Goal: Transaction & Acquisition: Purchase product/service

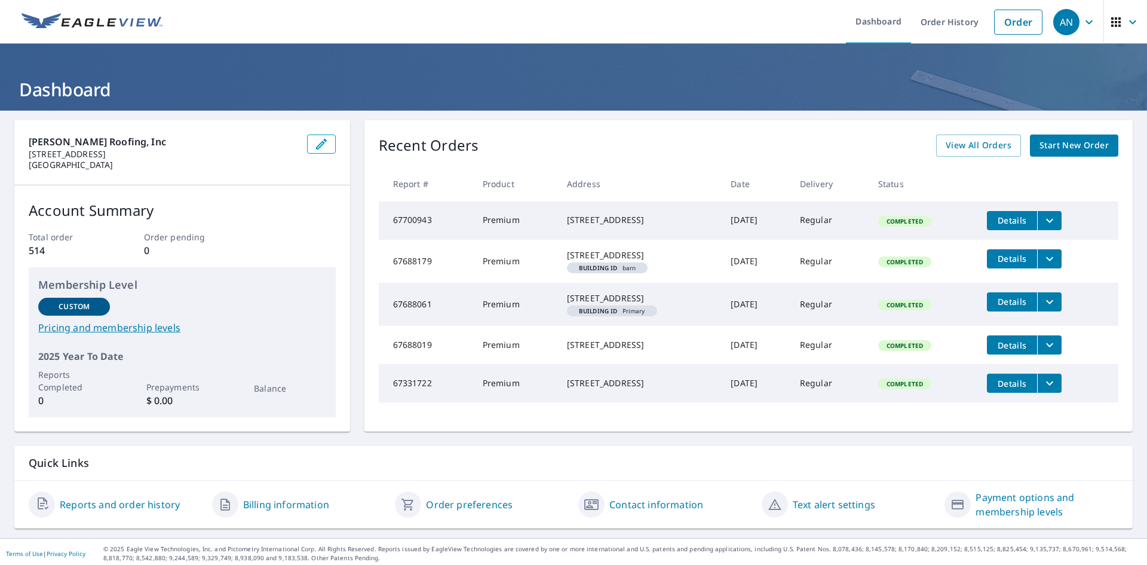
click at [1086, 22] on icon "button" at bounding box center [1089, 22] width 7 height 4
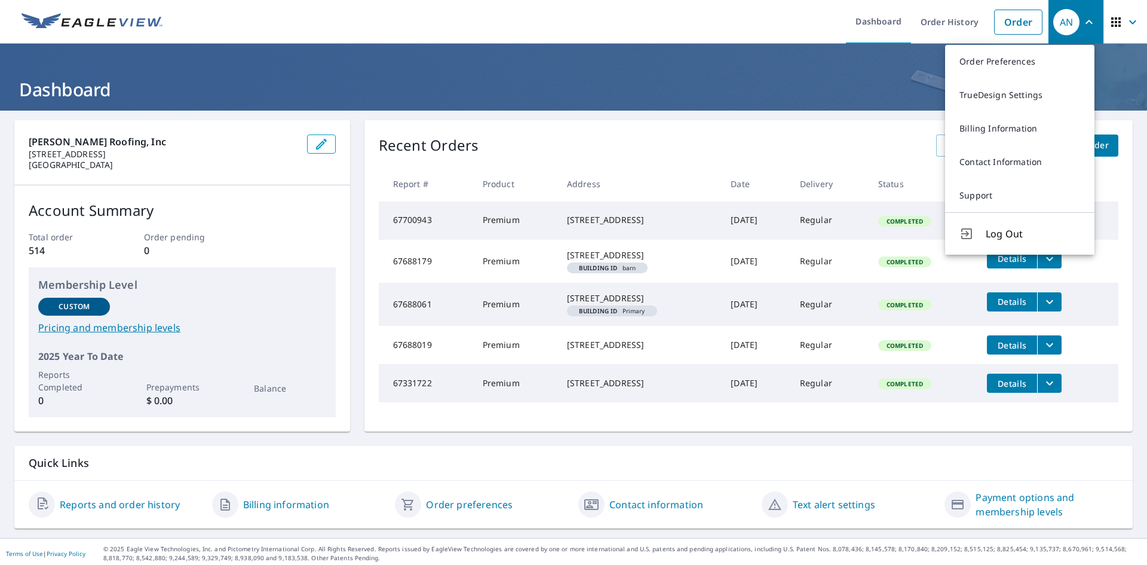
click at [836, 66] on header "Dashboard" at bounding box center [573, 77] width 1147 height 67
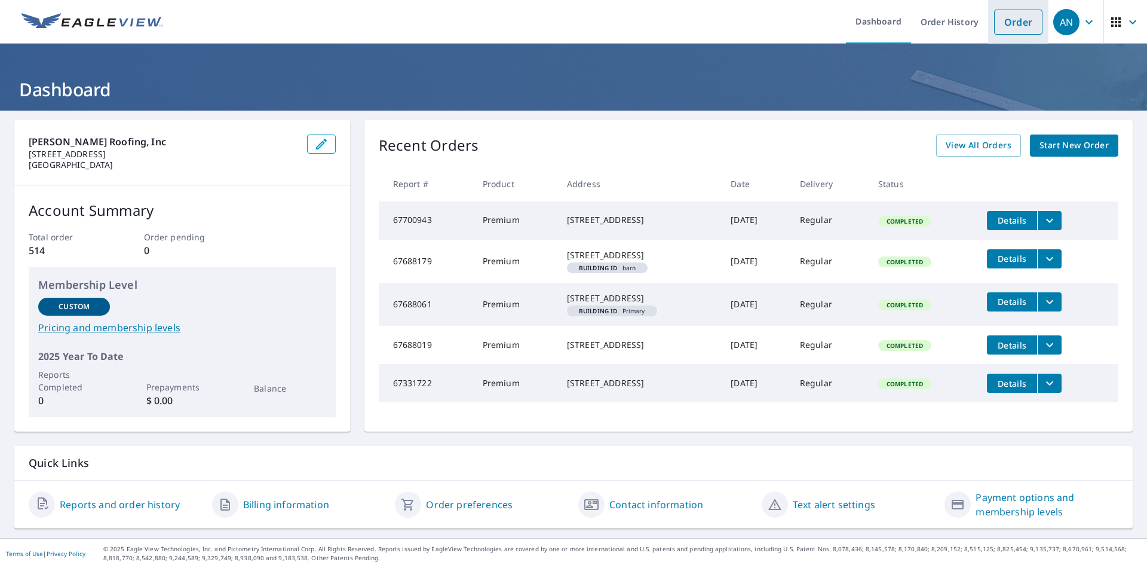
click at [1018, 20] on link "Order" at bounding box center [1018, 22] width 48 height 25
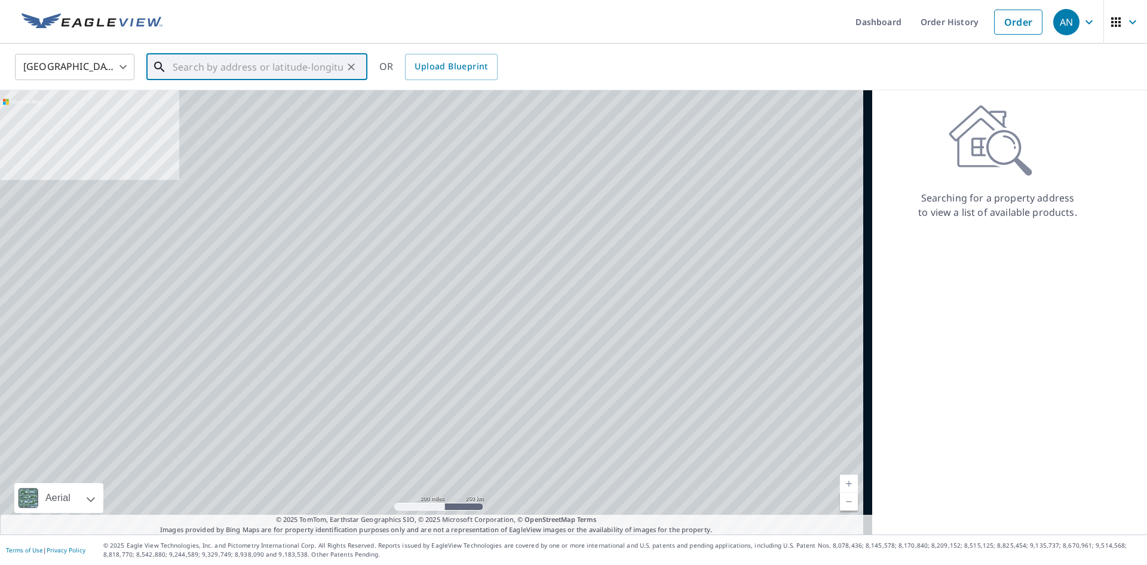
click at [244, 63] on input "text" at bounding box center [258, 66] width 170 height 33
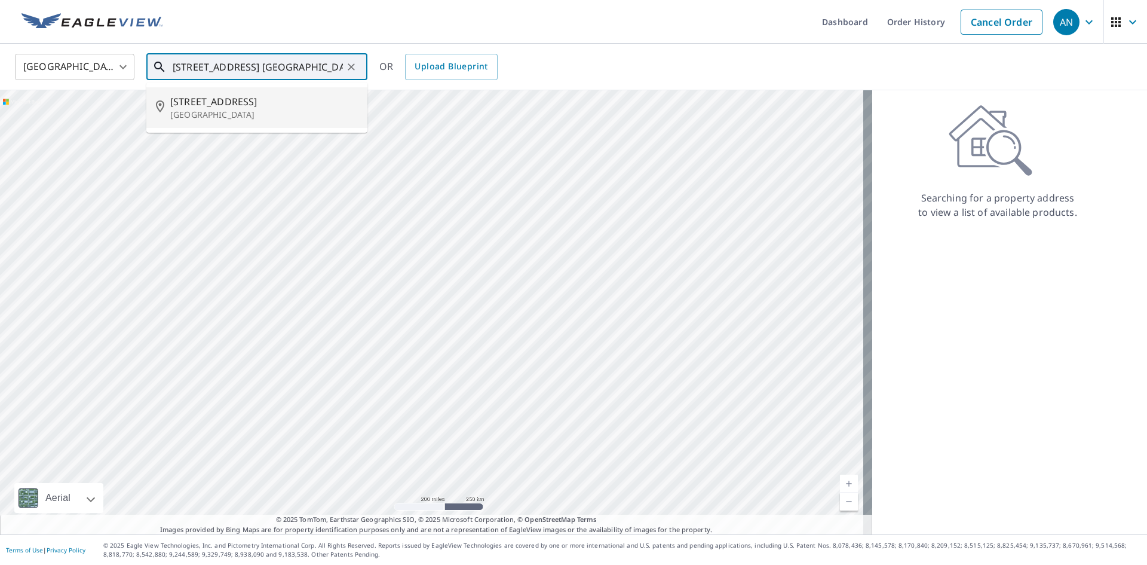
click at [228, 111] on p "[GEOGRAPHIC_DATA]" at bounding box center [264, 115] width 188 height 12
type input "[STREET_ADDRESS]"
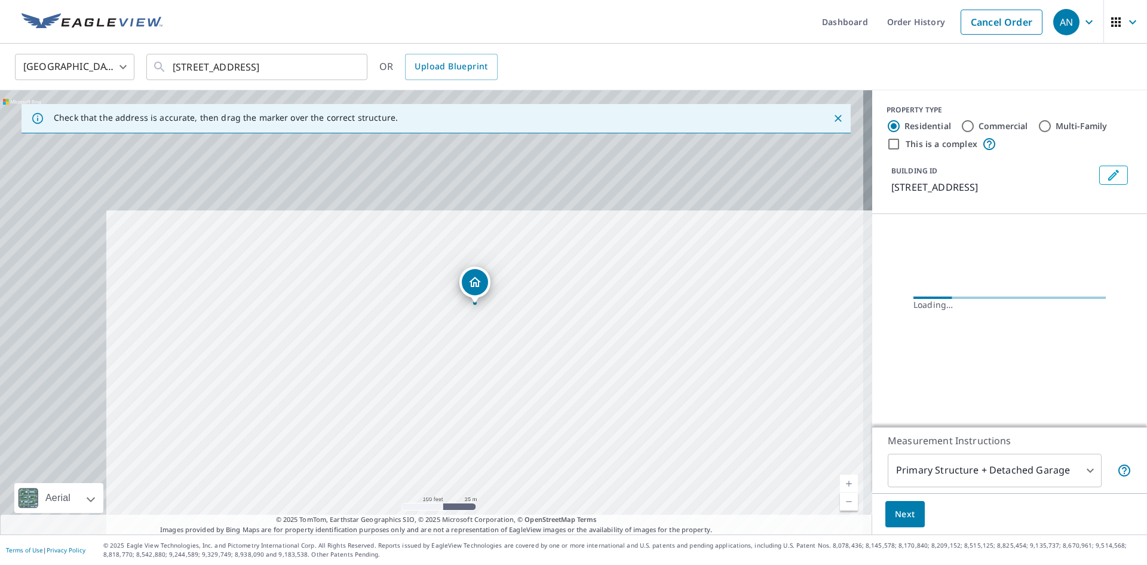
drag, startPoint x: 437, startPoint y: 313, endPoint x: 545, endPoint y: 435, distance: 162.9
click at [545, 435] on div "[STREET_ADDRESS]" at bounding box center [436, 312] width 872 height 444
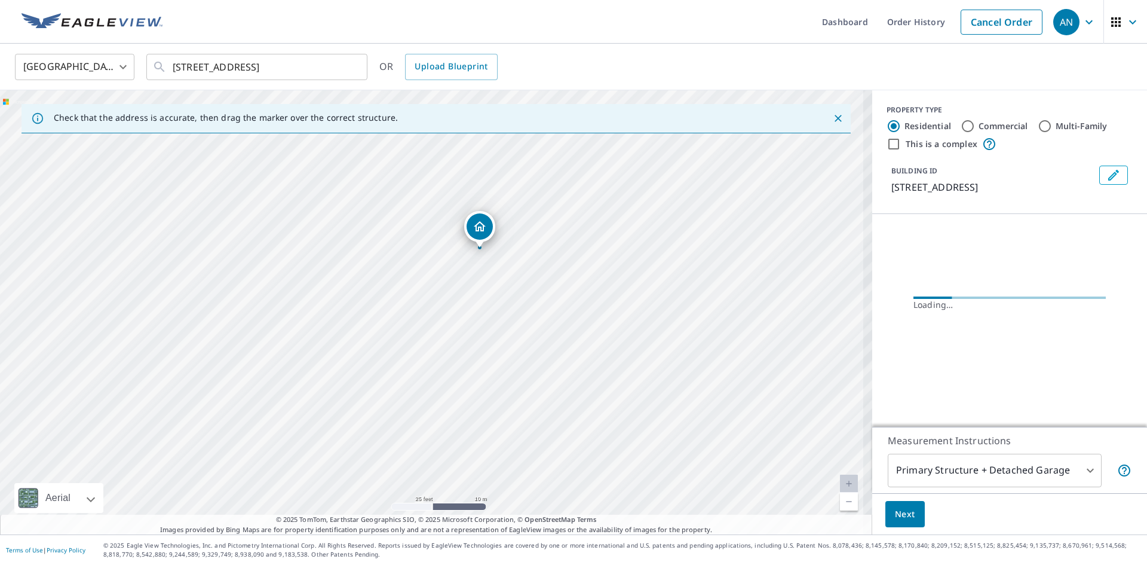
drag, startPoint x: 489, startPoint y: 313, endPoint x: 603, endPoint y: 508, distance: 225.7
click at [603, 508] on div "[STREET_ADDRESS]" at bounding box center [436, 312] width 872 height 444
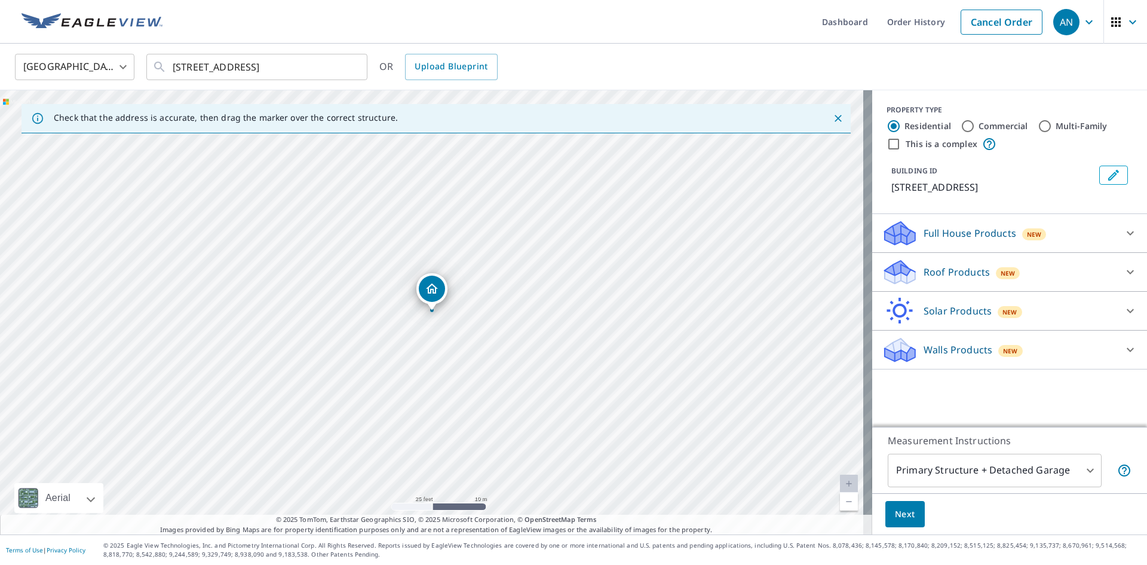
click at [980, 278] on div "Roof Products New" at bounding box center [999, 272] width 234 height 28
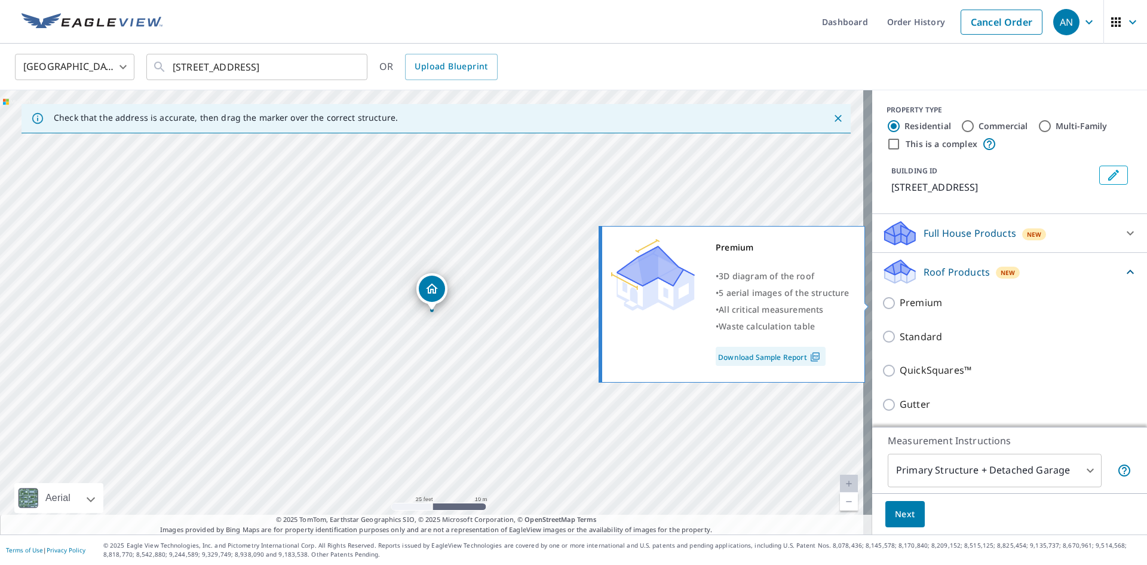
click at [884, 302] on input "Premium" at bounding box center [891, 303] width 18 height 14
checkbox input "true"
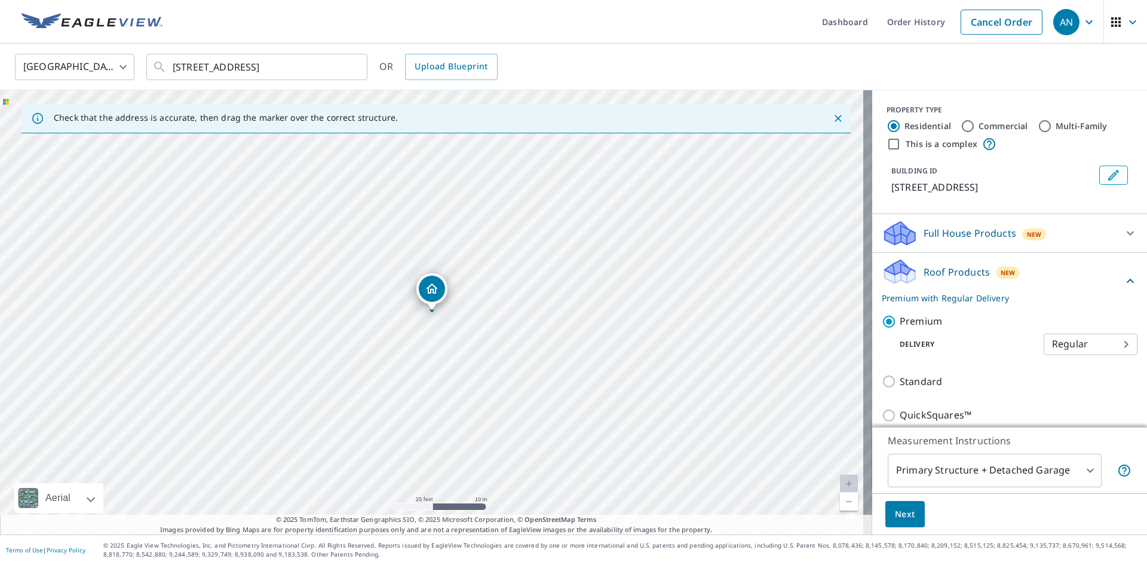
click at [898, 509] on span "Next" at bounding box center [905, 514] width 20 height 15
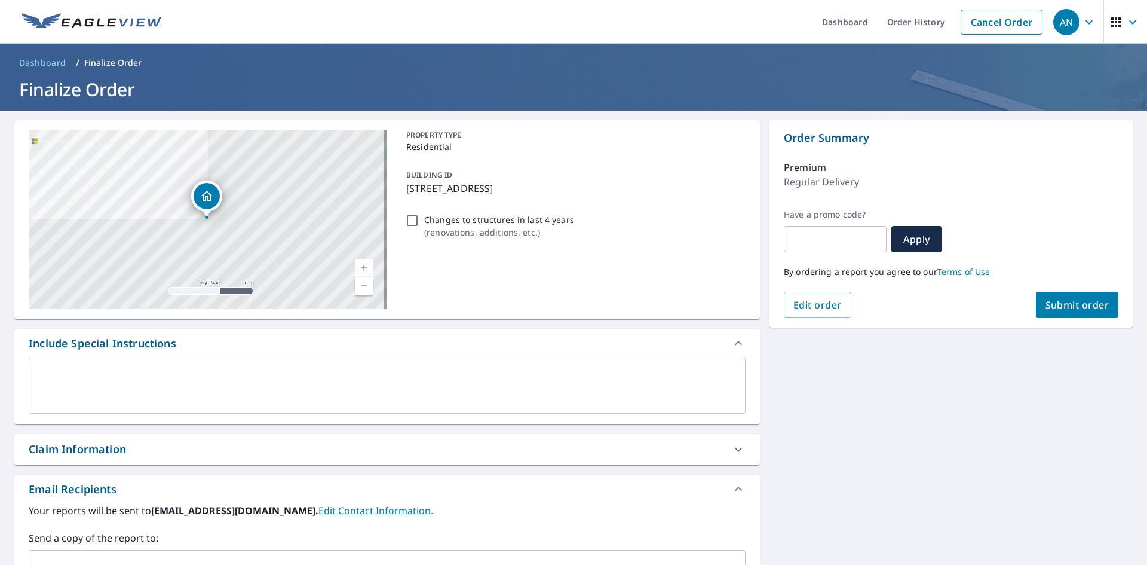
click at [1078, 311] on span "Submit order" at bounding box center [1078, 304] width 64 height 13
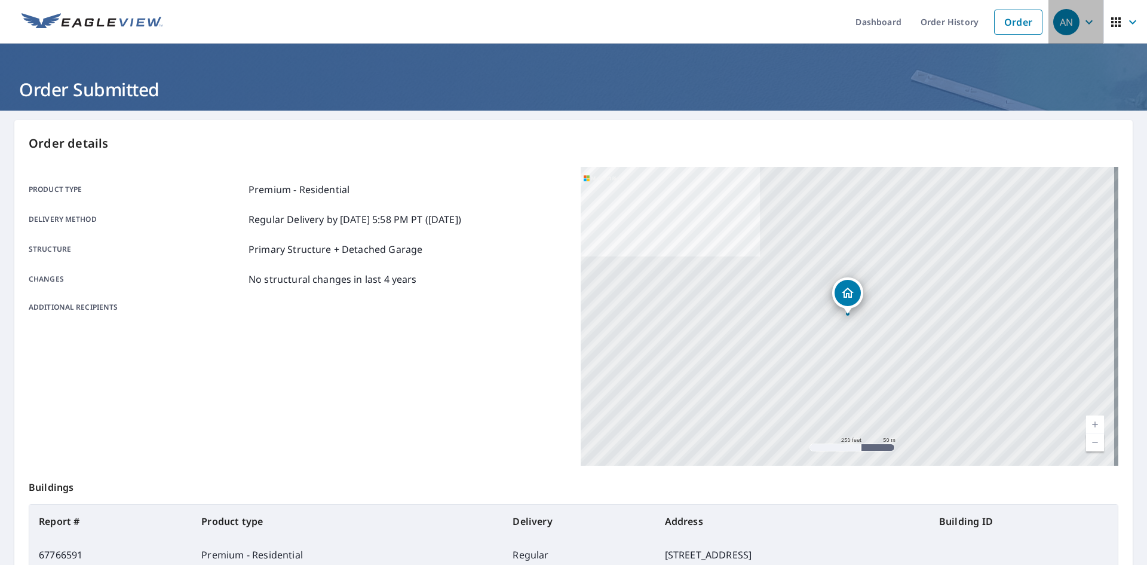
click at [1086, 23] on icon "button" at bounding box center [1089, 22] width 7 height 4
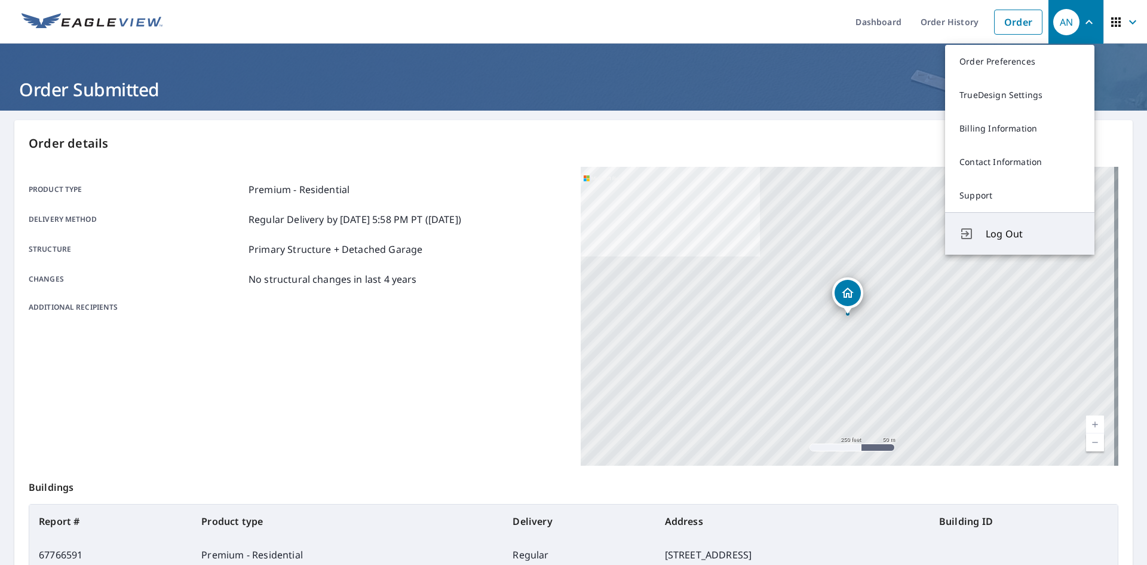
click at [989, 232] on span "Log Out" at bounding box center [1033, 233] width 94 height 14
